Goal: Information Seeking & Learning: Learn about a topic

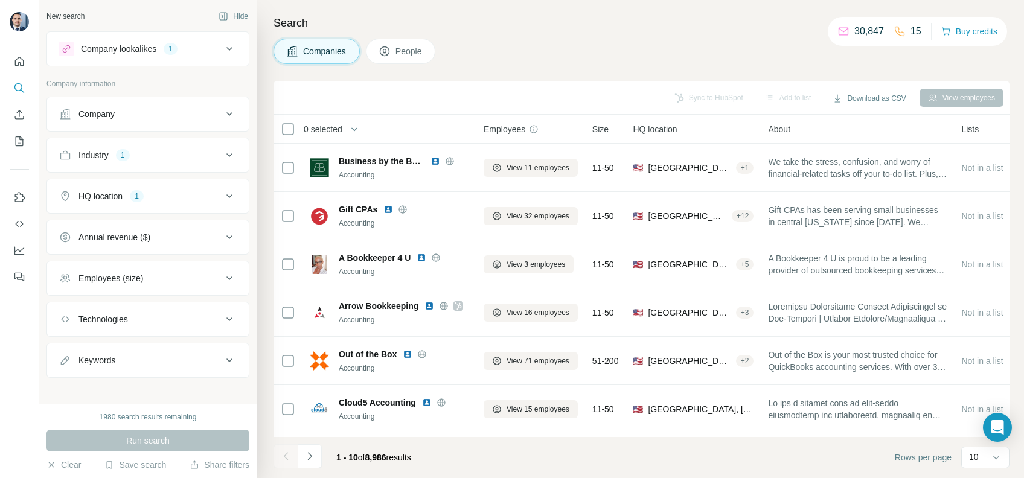
click at [293, 452] on div at bounding box center [286, 456] width 24 height 24
click at [306, 455] on icon "Navigate to next page" at bounding box center [310, 456] width 12 height 12
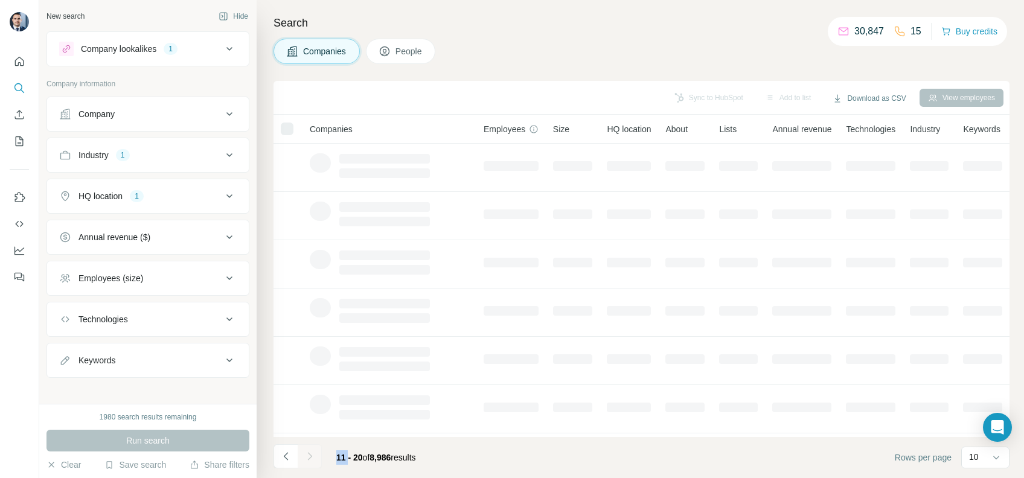
click at [306, 455] on div at bounding box center [310, 456] width 24 height 24
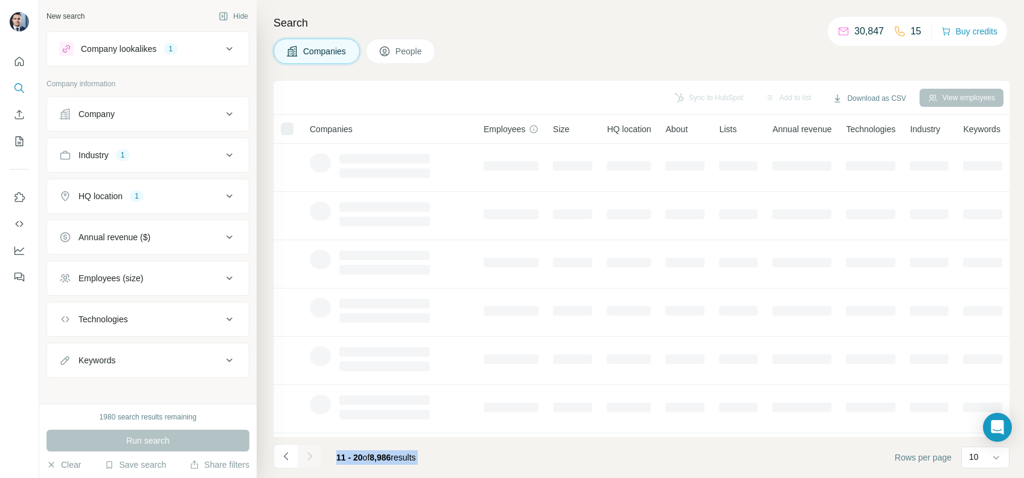
click at [306, 455] on div at bounding box center [310, 456] width 24 height 24
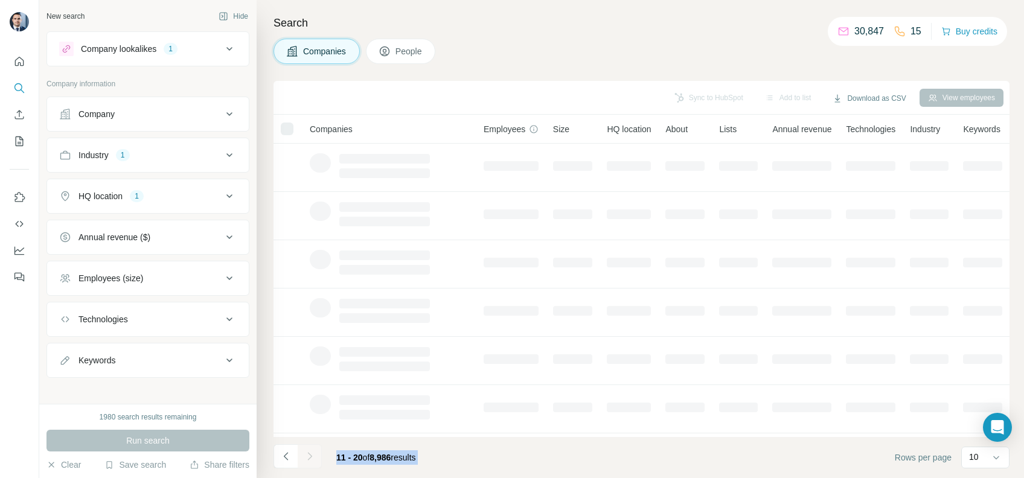
click at [306, 455] on div at bounding box center [310, 456] width 24 height 24
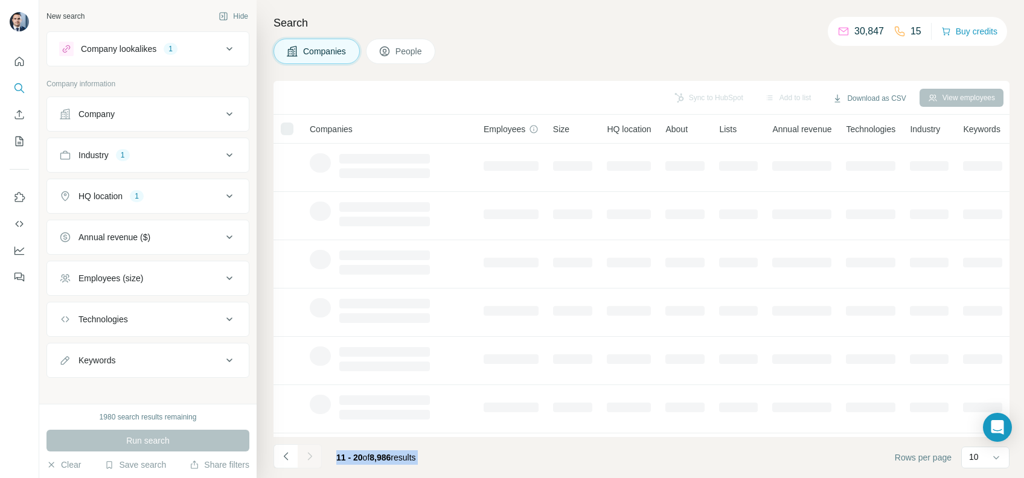
click at [306, 455] on div at bounding box center [310, 456] width 24 height 24
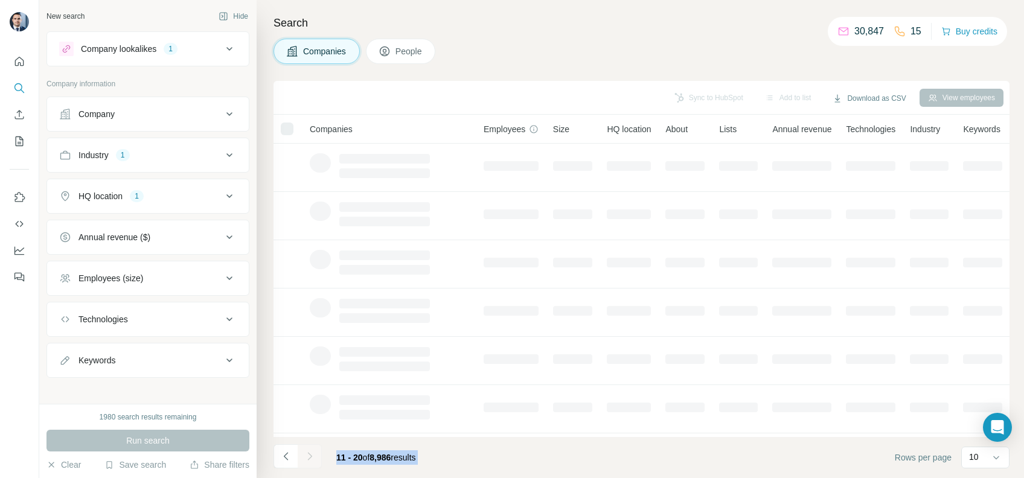
click at [306, 455] on div at bounding box center [310, 456] width 24 height 24
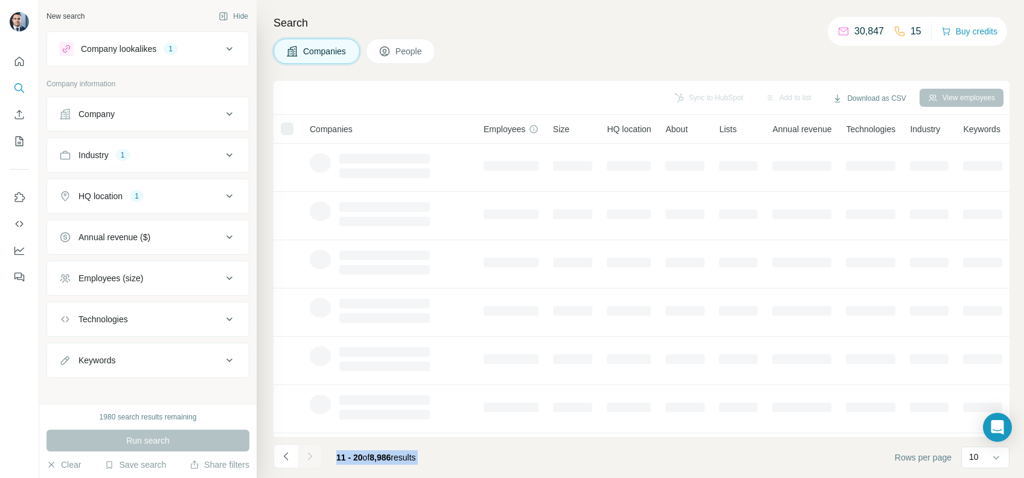
click at [306, 455] on div at bounding box center [310, 456] width 24 height 24
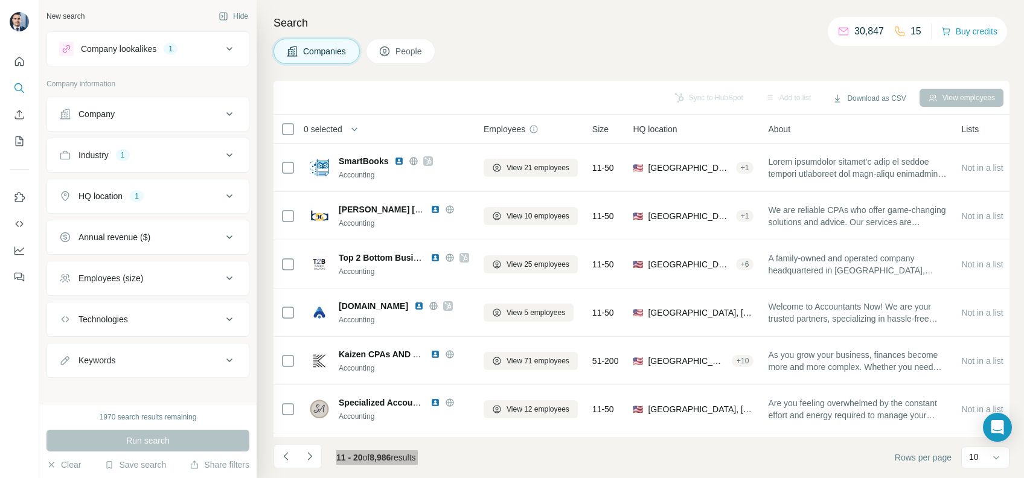
scroll to position [80, 0]
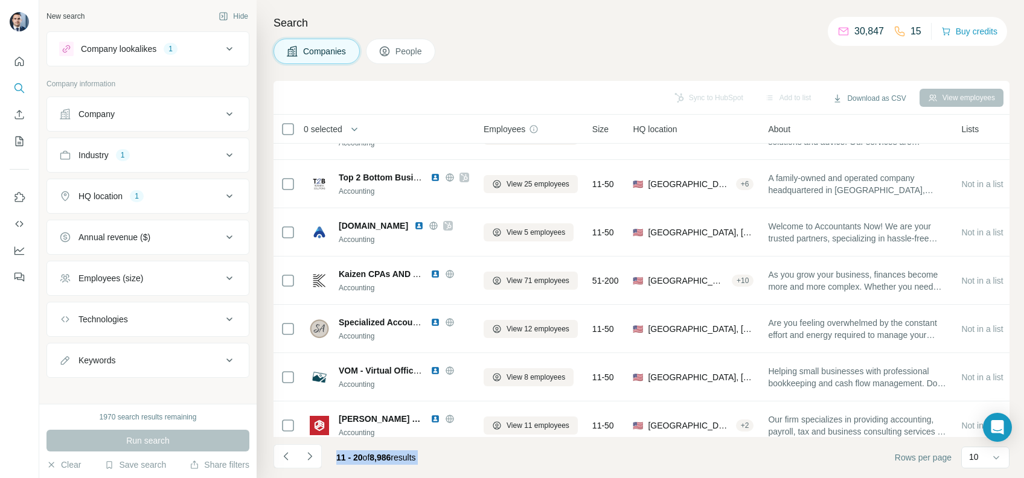
click at [476, 460] on footer "11 - 20 of 8,986 results Rows per page 10" at bounding box center [642, 457] width 736 height 41
click at [314, 458] on icon "Navigate to next page" at bounding box center [310, 456] width 12 height 12
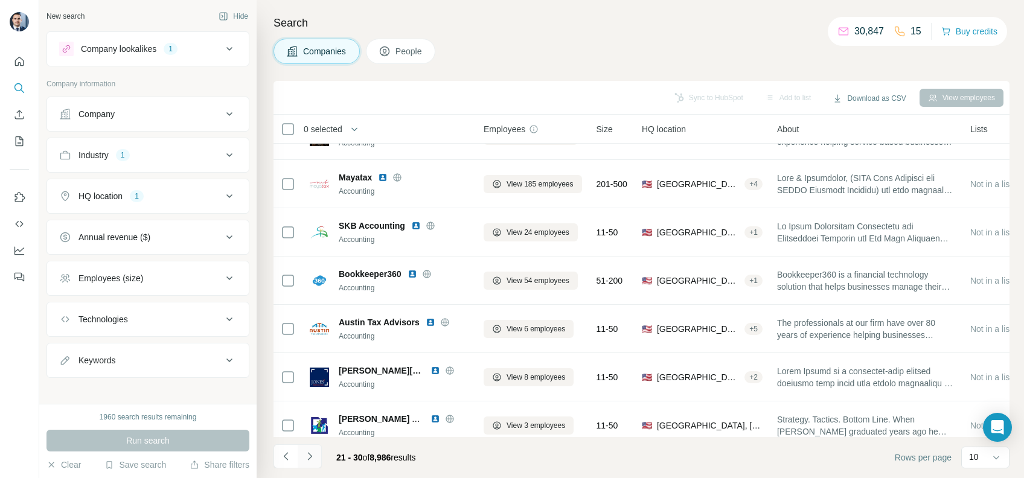
click at [304, 461] on icon "Navigate to next page" at bounding box center [310, 456] width 12 height 12
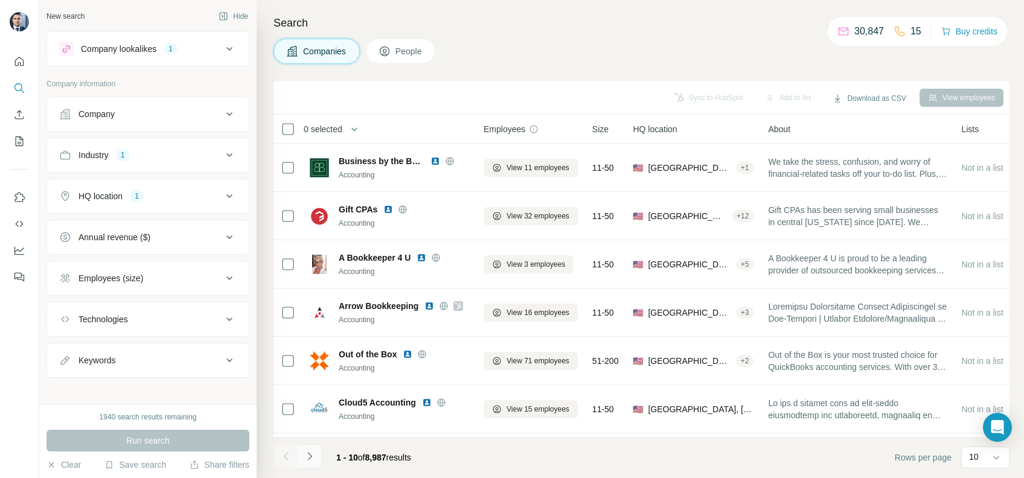
click at [321, 454] on button "Navigate to next page" at bounding box center [310, 456] width 24 height 24
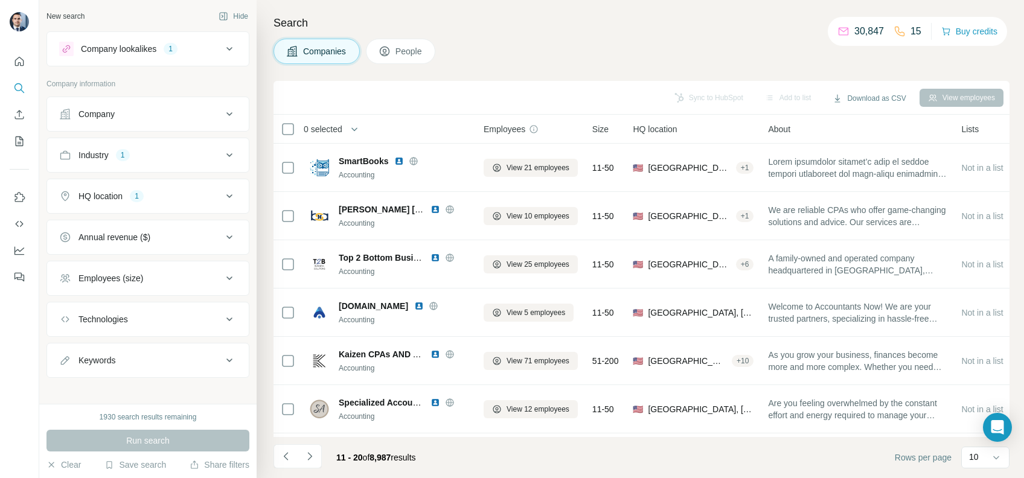
click at [313, 459] on icon "Navigate to next page" at bounding box center [310, 456] width 12 height 12
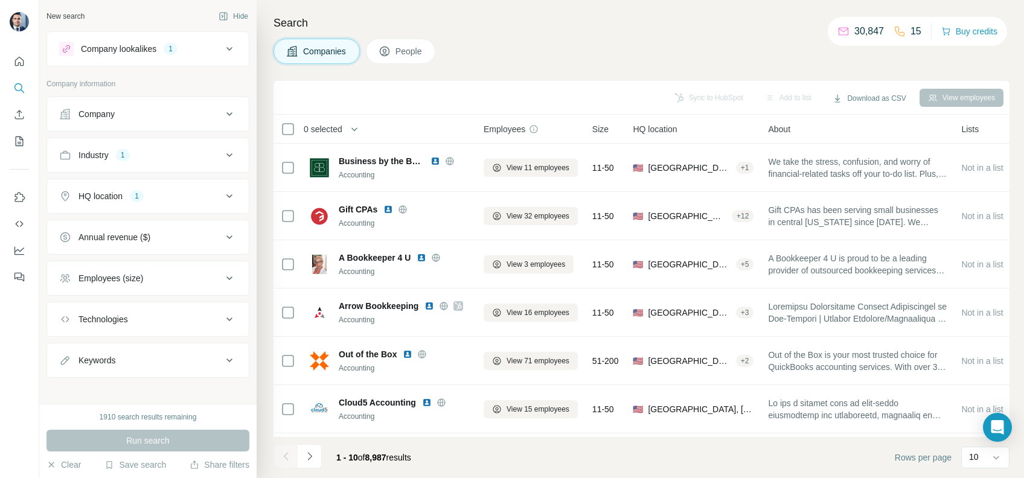
click at [421, 466] on div "1 - 10 of 8,987 results" at bounding box center [374, 457] width 94 height 27
click at [318, 467] on button "Navigate to next page" at bounding box center [310, 456] width 24 height 24
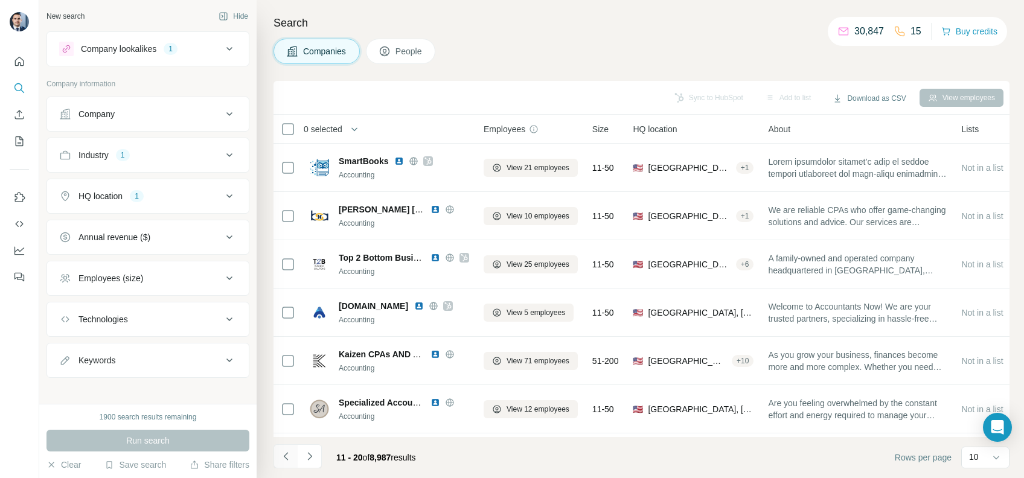
click at [296, 465] on button "Navigate to previous page" at bounding box center [286, 456] width 24 height 24
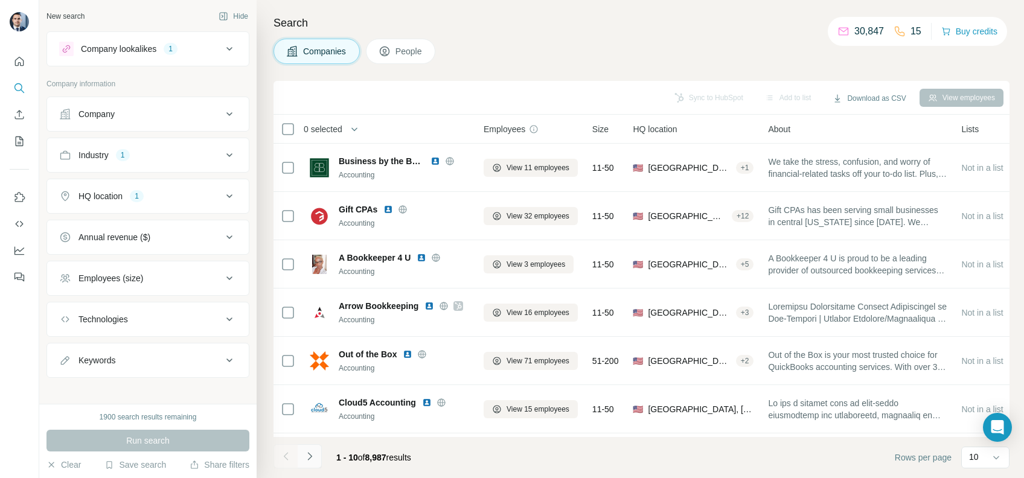
click at [309, 462] on icon "Navigate to next page" at bounding box center [310, 456] width 12 height 12
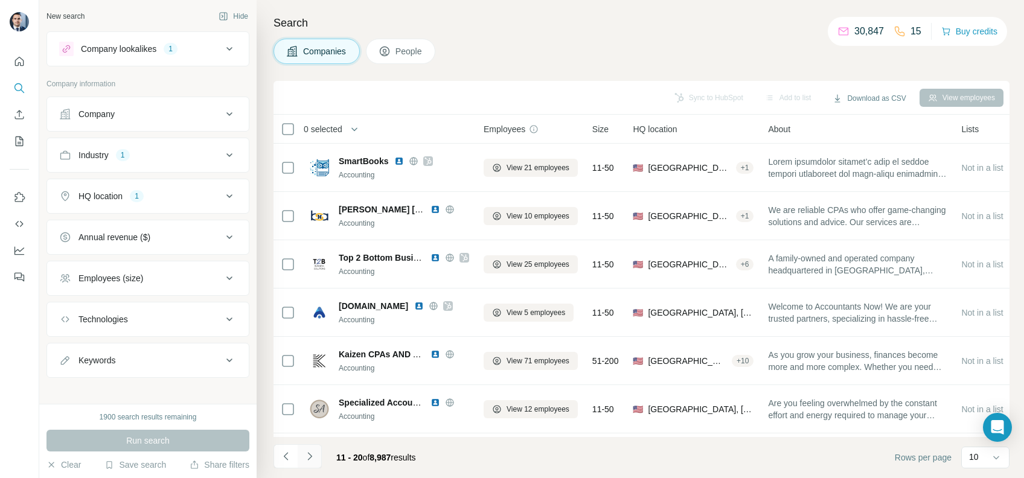
click at [309, 462] on icon "Navigate to next page" at bounding box center [310, 456] width 12 height 12
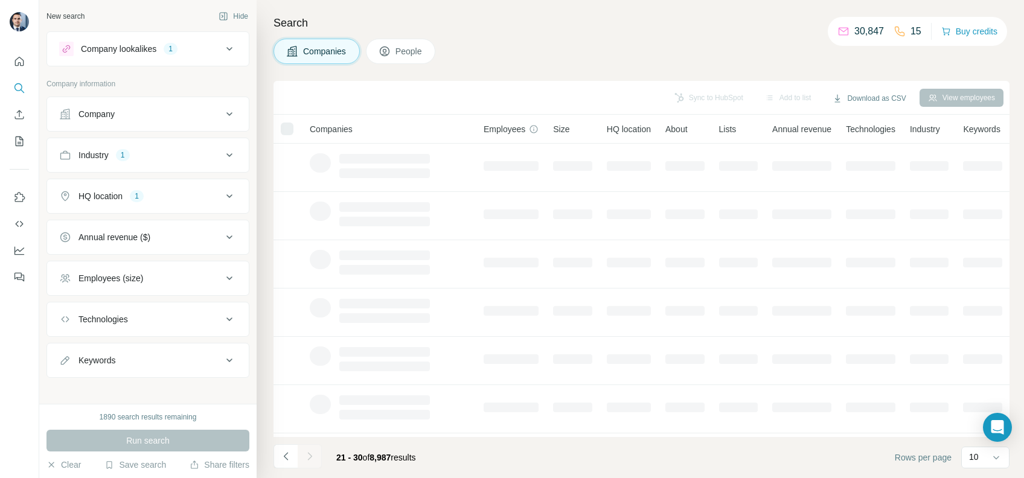
click at [309, 462] on div at bounding box center [310, 456] width 24 height 24
